Goal: Transaction & Acquisition: Subscribe to service/newsletter

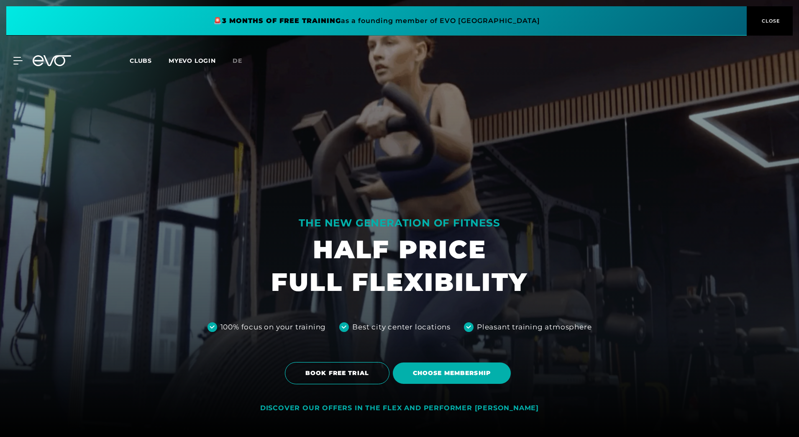
click at [480, 377] on span "Choose membership" at bounding box center [452, 372] width 78 height 9
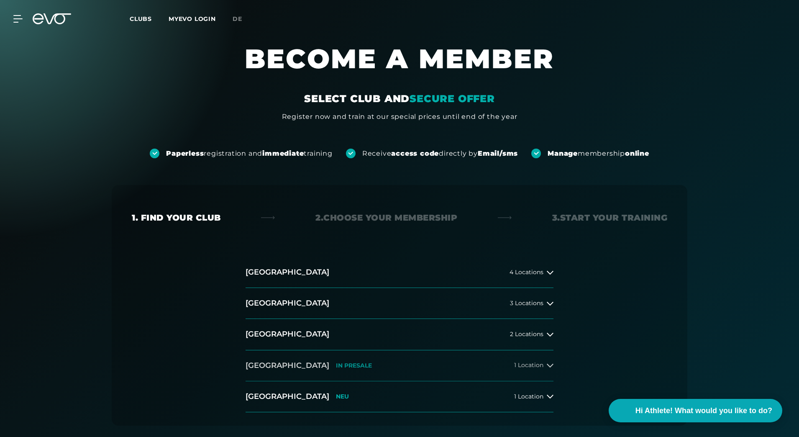
click at [547, 364] on icon at bounding box center [550, 365] width 7 height 7
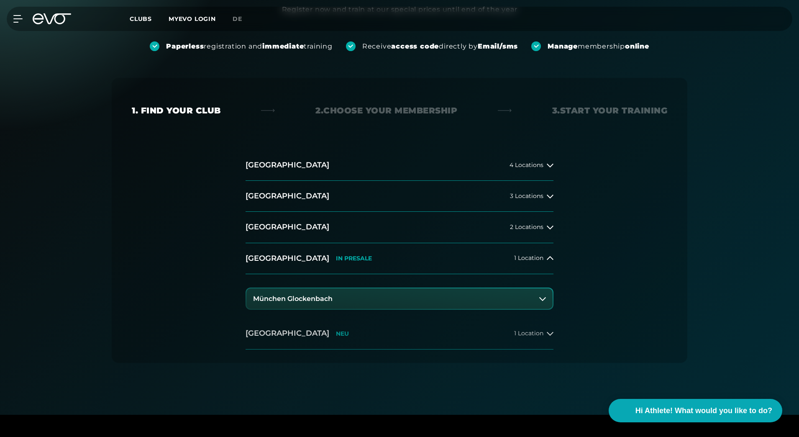
scroll to position [125, 0]
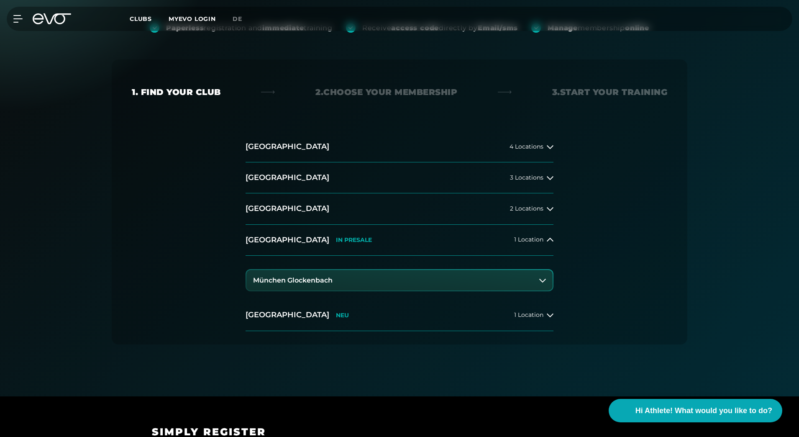
click at [306, 279] on h3 "München Glockenbach" at bounding box center [292, 280] width 79 height 8
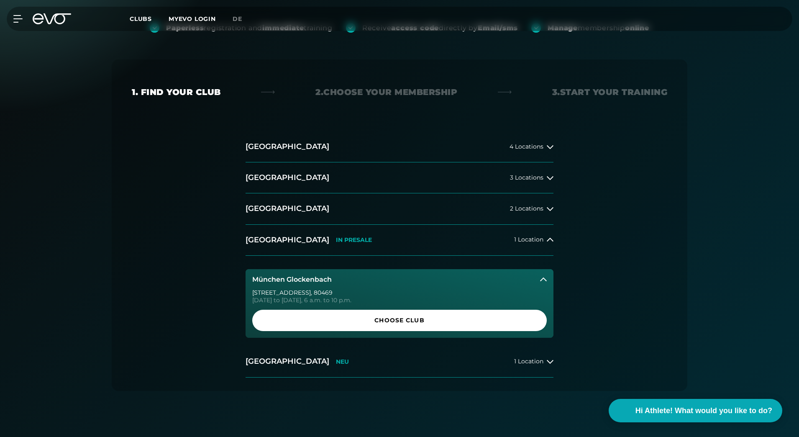
click at [306, 279] on h3 "München Glockenbach" at bounding box center [291, 280] width 79 height 8
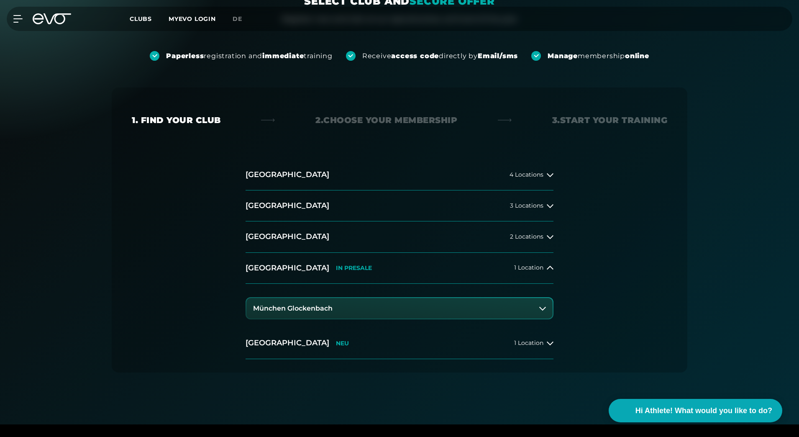
scroll to position [84, 0]
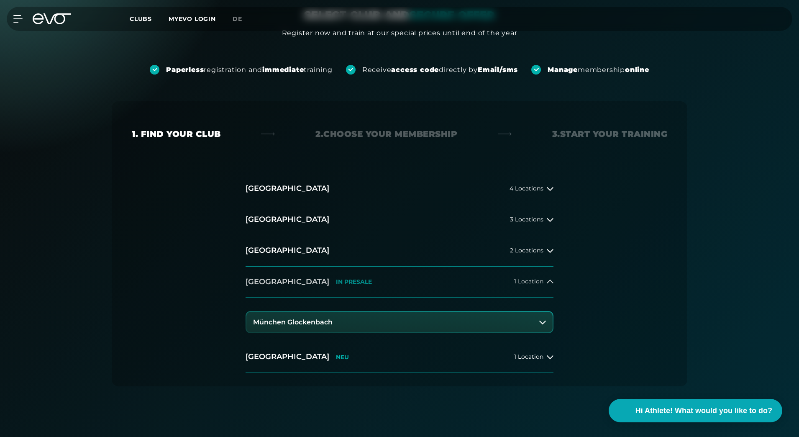
click at [548, 282] on icon at bounding box center [550, 281] width 7 height 4
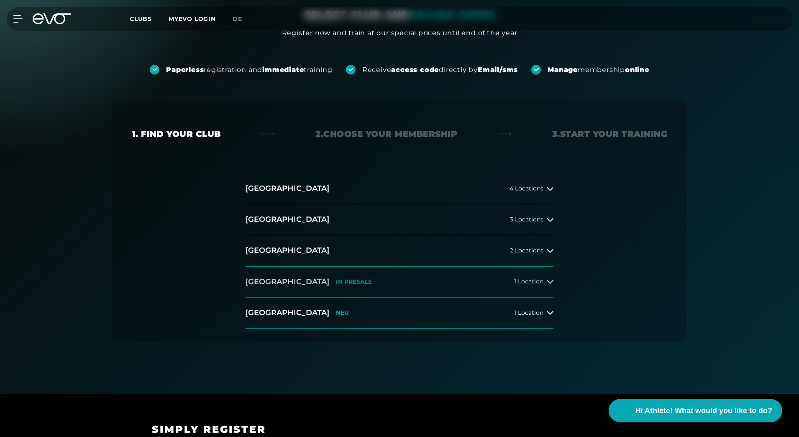
click at [548, 282] on icon at bounding box center [550, 282] width 7 height 4
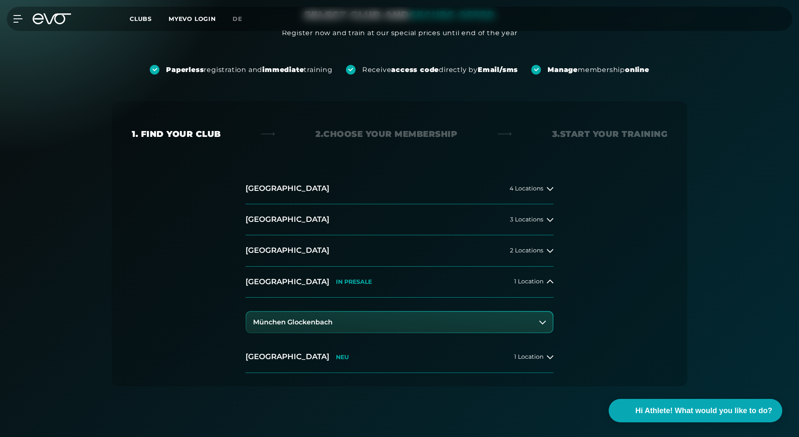
click at [543, 319] on icon at bounding box center [542, 322] width 7 height 7
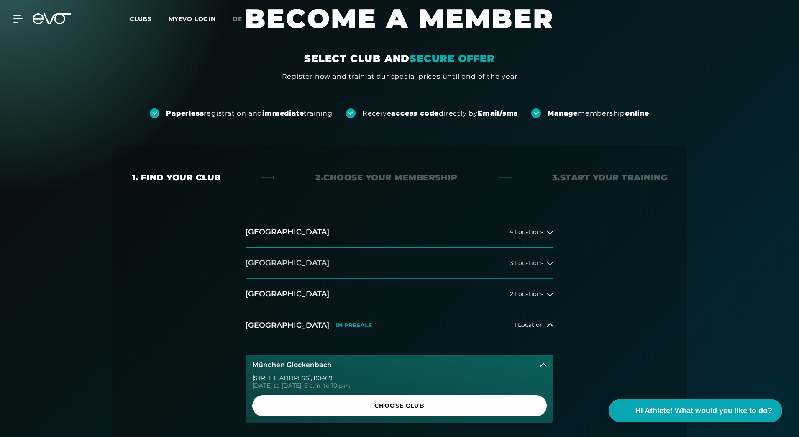
scroll to position [0, 0]
